Goal: Check status: Check status

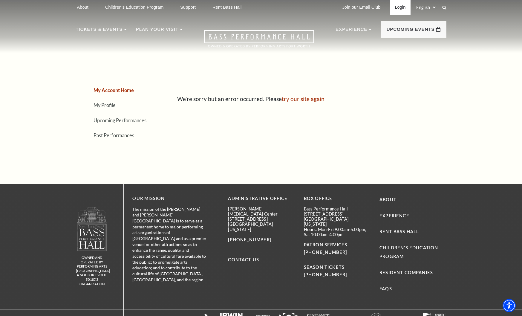
click at [395, 4] on link "Login" at bounding box center [400, 7] width 20 height 15
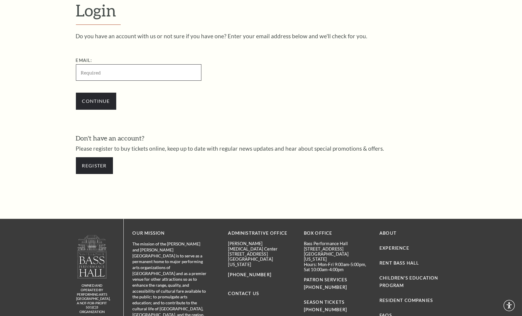
scroll to position [190, 0]
type input "27chap@gmail.com"
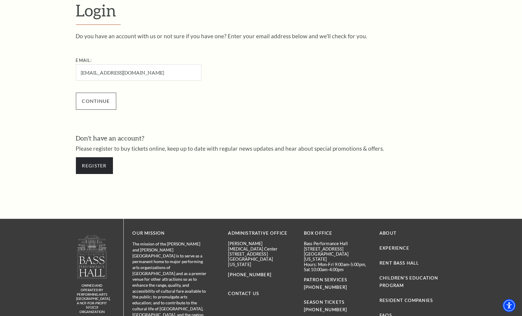
click at [89, 101] on input "Continue" at bounding box center [96, 101] width 40 height 17
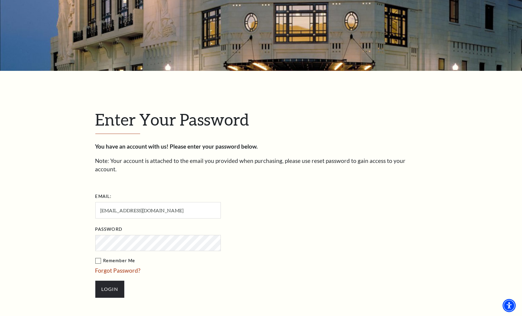
click at [98, 257] on label "Remember Me" at bounding box center [187, 260] width 185 height 7
click at [0, 0] on input "Remember Me" at bounding box center [0, 0] width 0 height 0
click at [112, 281] on input "Login" at bounding box center [109, 289] width 29 height 17
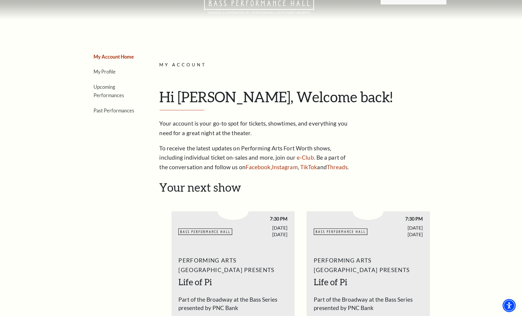
scroll to position [28, 0]
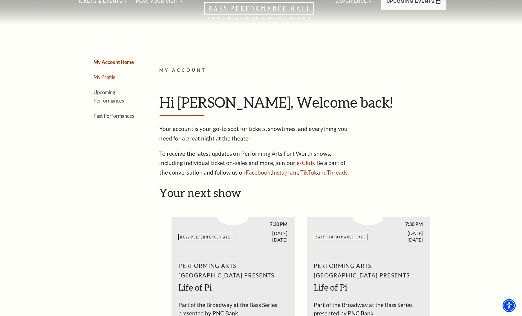
click at [114, 76] on link "My Profile" at bounding box center [105, 77] width 22 height 6
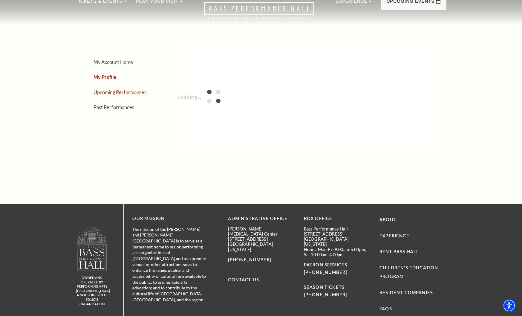
click at [132, 92] on link "Upcoming Performances" at bounding box center [120, 92] width 53 height 6
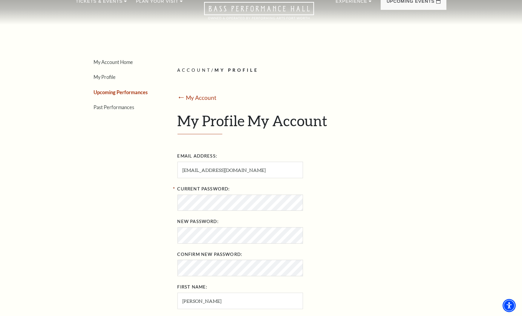
click at [118, 92] on link "Upcoming Performances" at bounding box center [121, 92] width 54 height 6
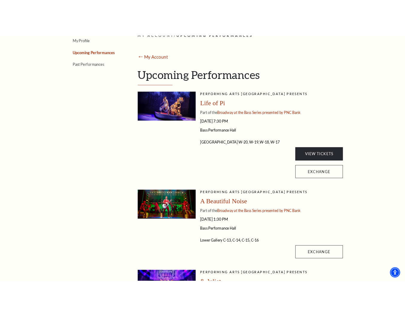
scroll to position [96, 0]
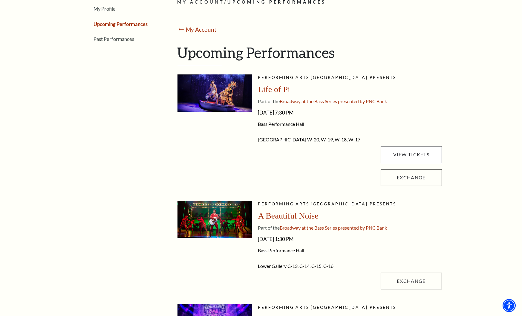
click at [410, 154] on link "View Tickets" at bounding box center [411, 154] width 61 height 17
click at [406, 153] on link "View Tickets" at bounding box center [411, 154] width 61 height 17
click at [415, 149] on link "View Tickets" at bounding box center [411, 154] width 61 height 17
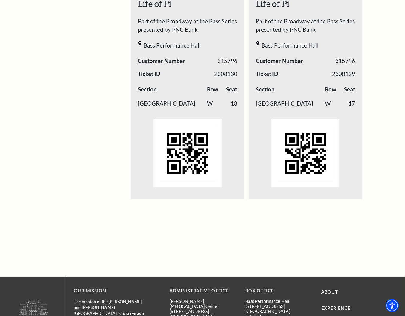
scroll to position [542, 0]
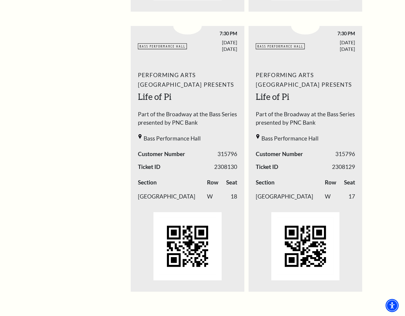
scroll to position [441, 0]
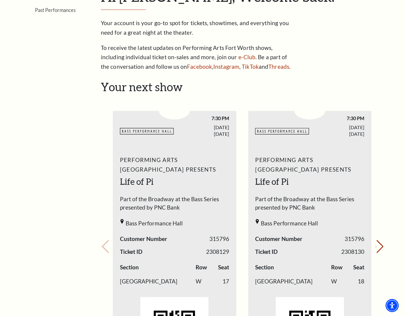
scroll to position [116, 0]
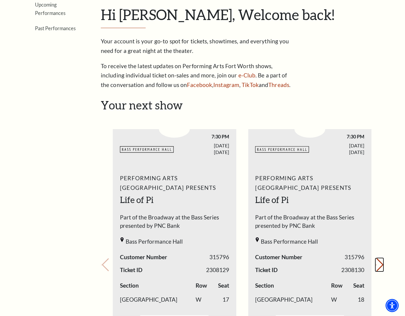
click at [377, 264] on icon "Next slide" at bounding box center [375, 265] width 1 height 2
click at [379, 262] on button "Next slide." at bounding box center [379, 264] width 8 height 13
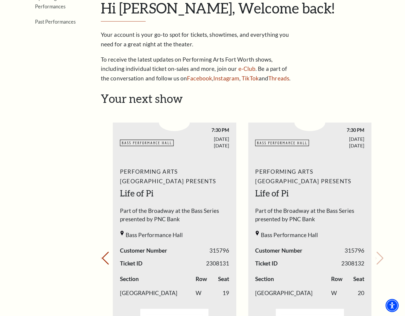
scroll to position [123, 0]
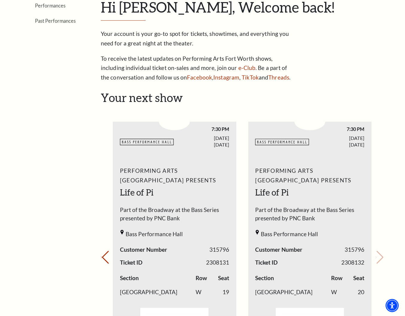
click at [184, 132] on div "7:30 PM [DATE]" at bounding box center [201, 137] width 55 height 22
click at [176, 168] on span "Performing Arts [GEOGRAPHIC_DATA] Presents" at bounding box center [174, 175] width 109 height 19
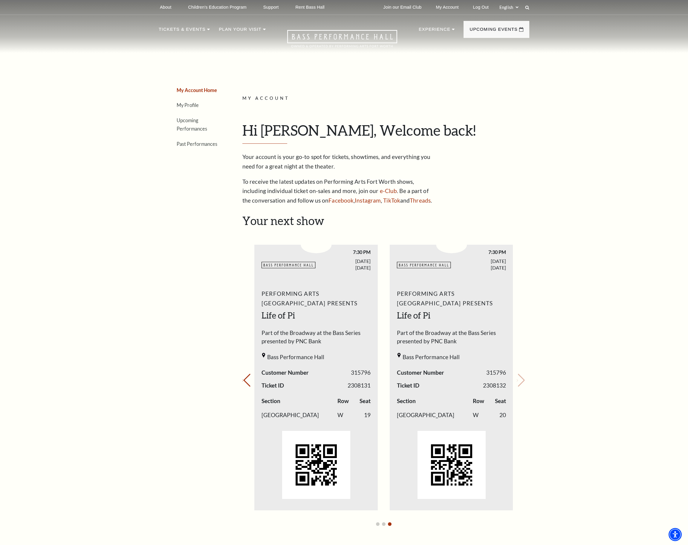
scroll to position [0, 0]
click at [194, 132] on link "Upcoming Performances" at bounding box center [192, 125] width 31 height 14
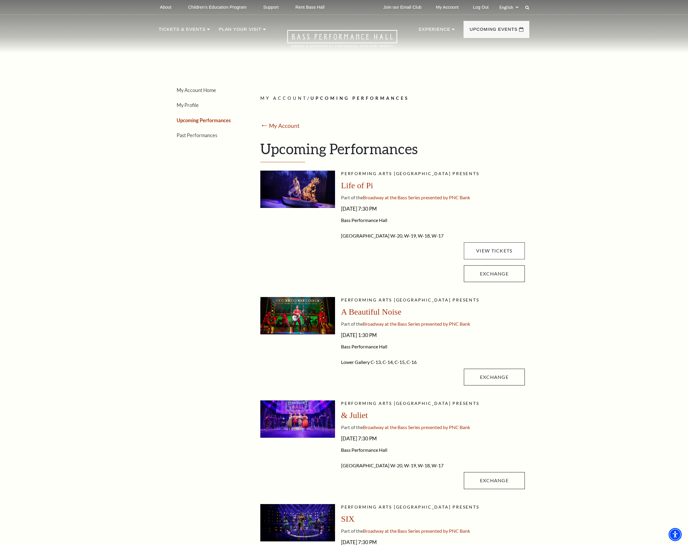
click at [405, 259] on link "View Tickets" at bounding box center [494, 251] width 61 height 17
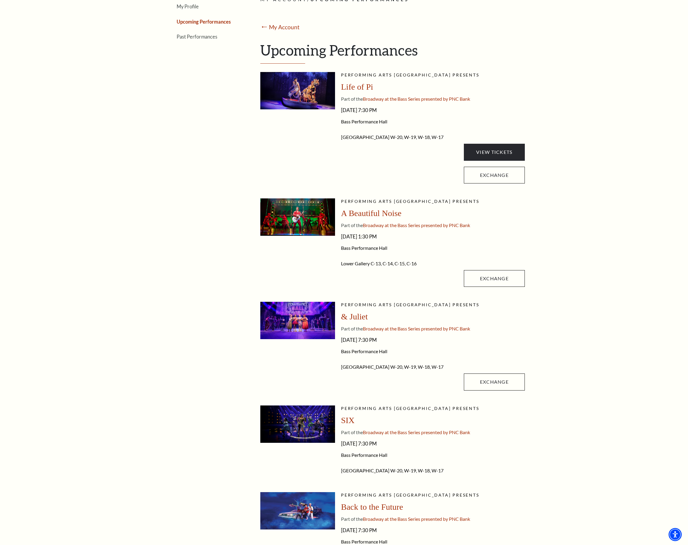
scroll to position [104, 0]
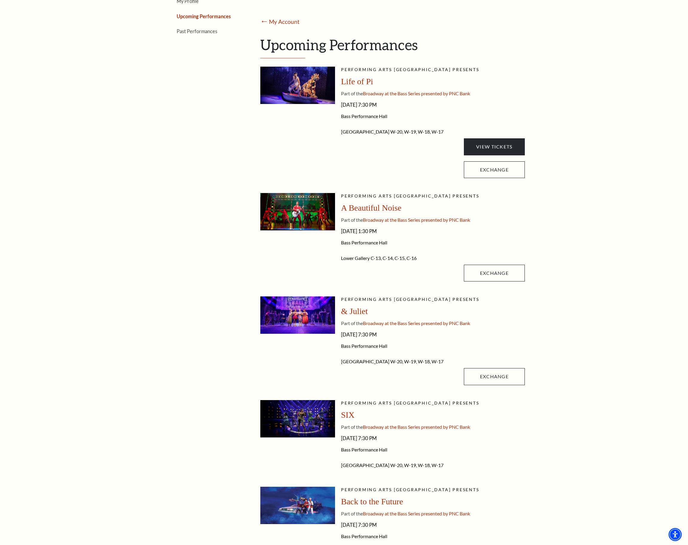
click at [405, 205] on div "My Account Home My Profile Upcoming Performances Past Performances Loading... M…" at bounding box center [344, 450] width 688 height 1074
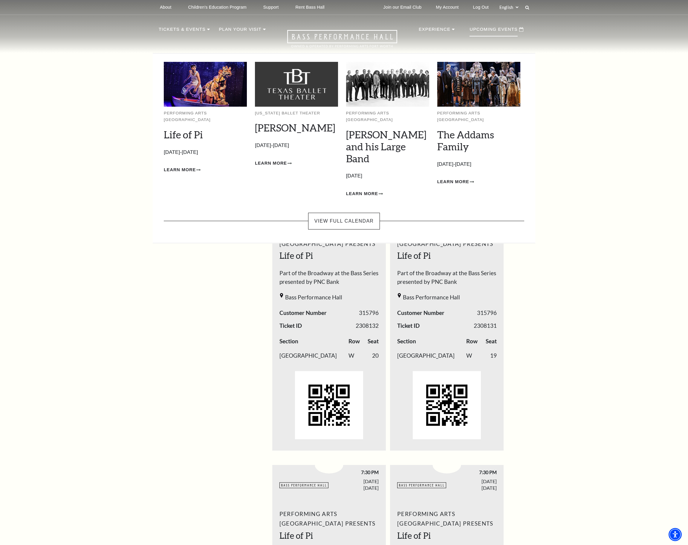
scroll to position [0, 0]
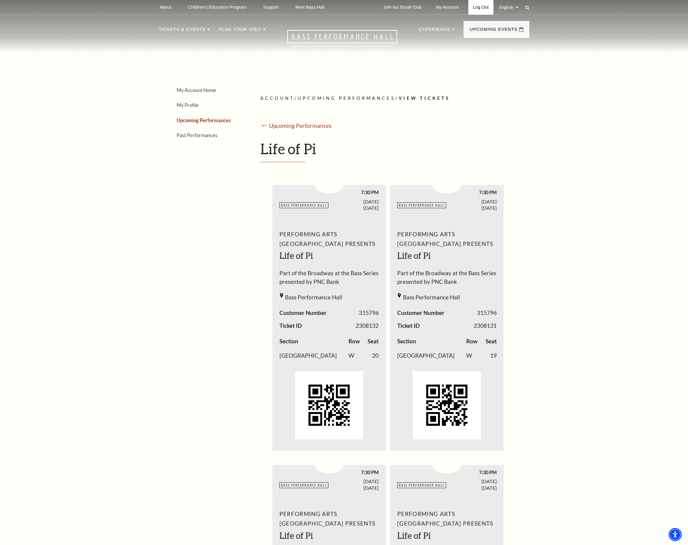
click at [405, 10] on link "Log Out" at bounding box center [481, 7] width 25 height 15
